Goal: Task Accomplishment & Management: Use online tool/utility

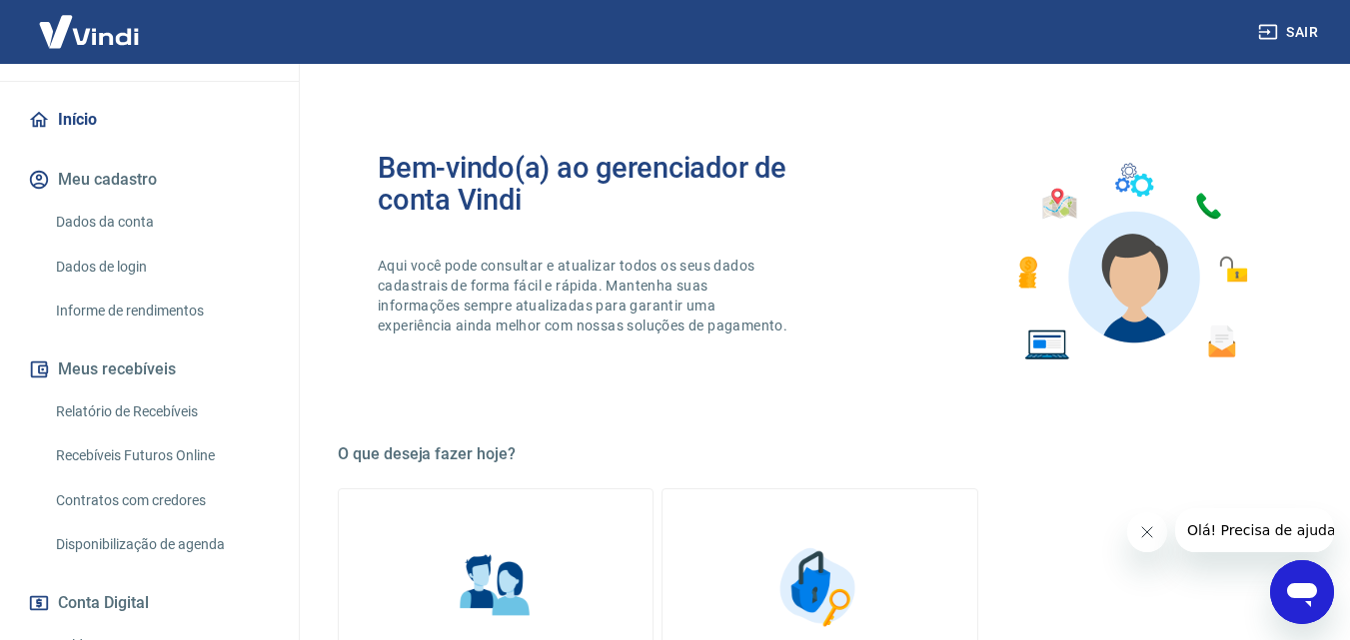
scroll to position [178, 0]
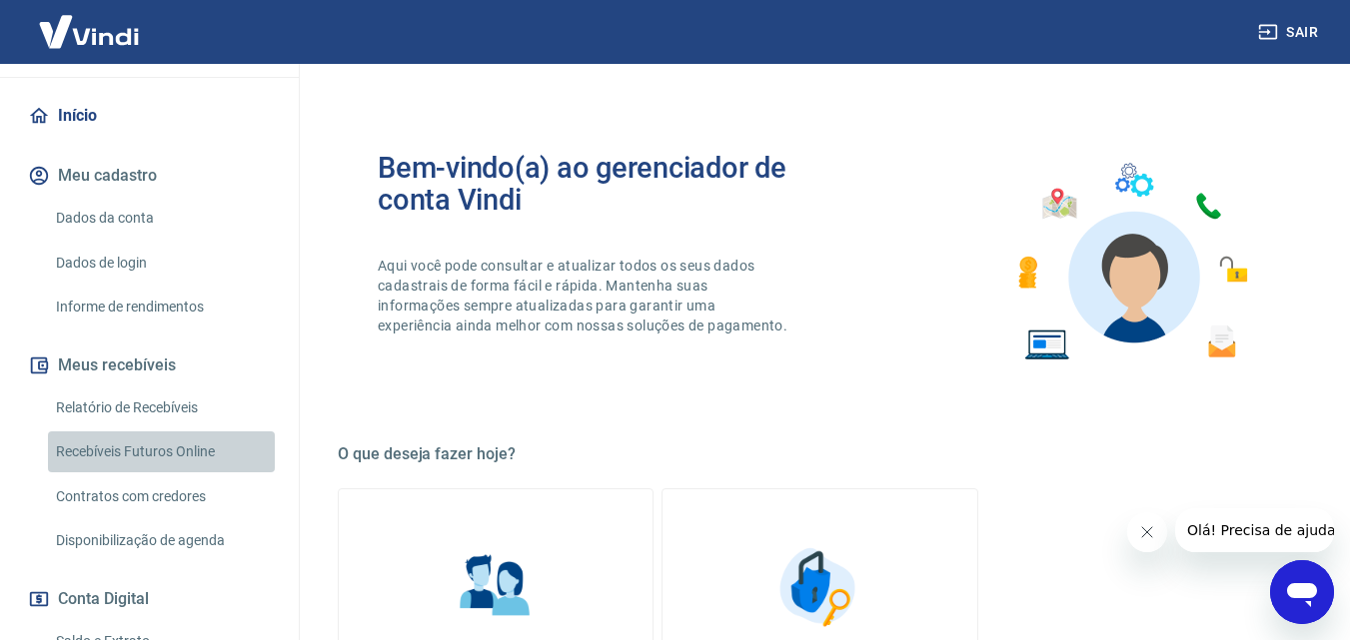
click at [183, 434] on link "Recebíveis Futuros Online" at bounding box center [161, 452] width 227 height 41
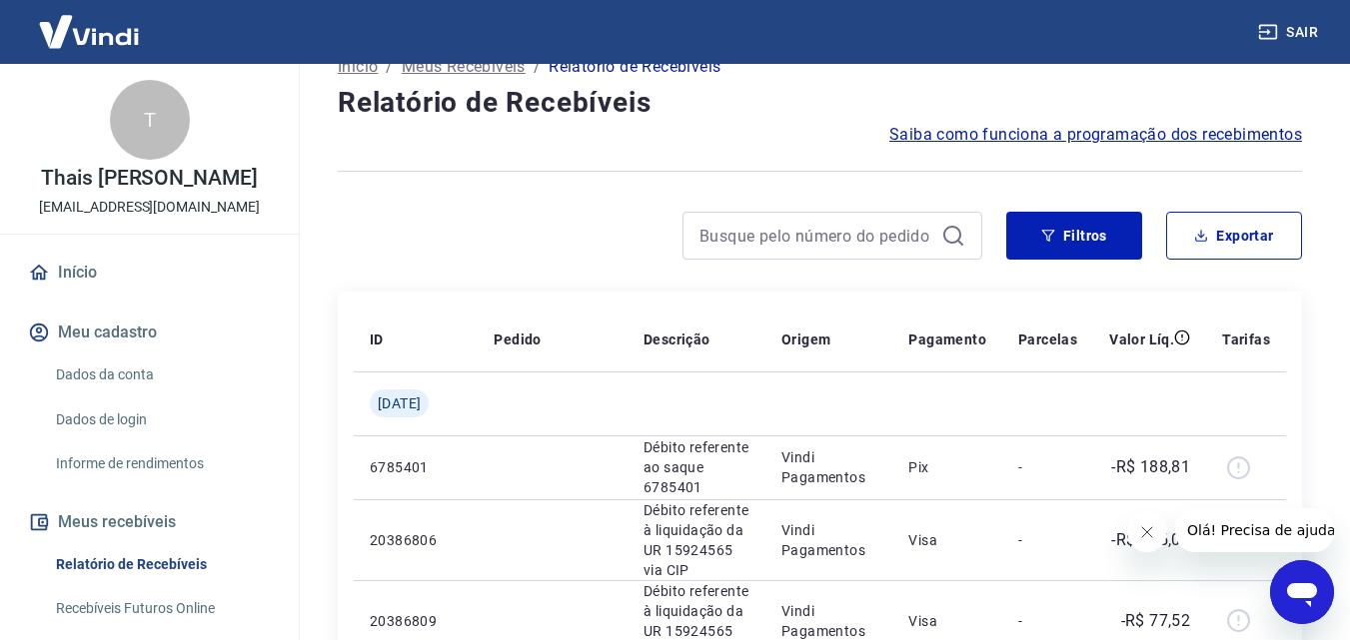
scroll to position [114, 0]
